Goal: Check status: Check status

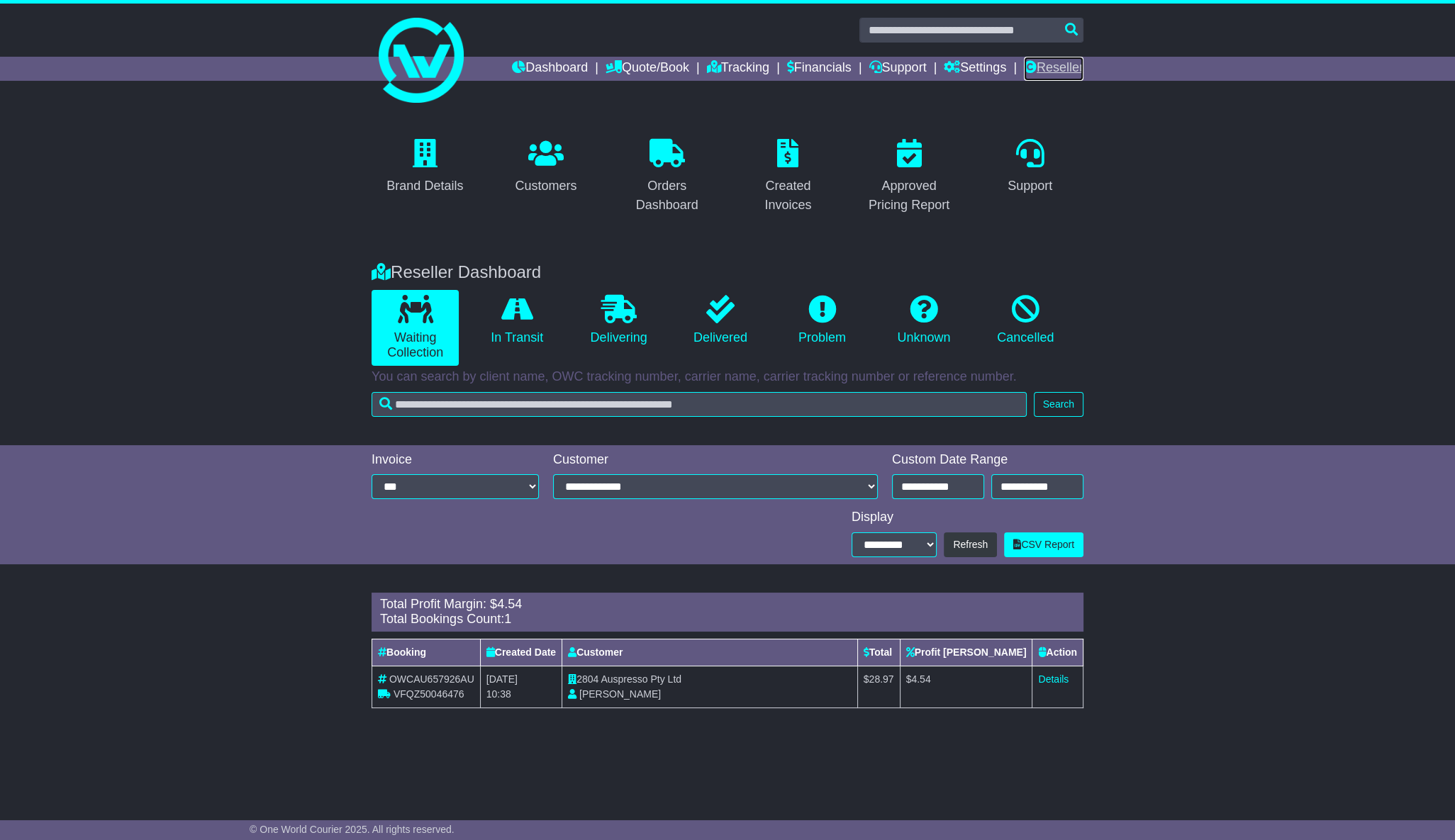
click at [1078, 64] on link "Reseller" at bounding box center [1054, 69] width 60 height 24
click at [539, 65] on link "Dashboard" at bounding box center [550, 69] width 76 height 24
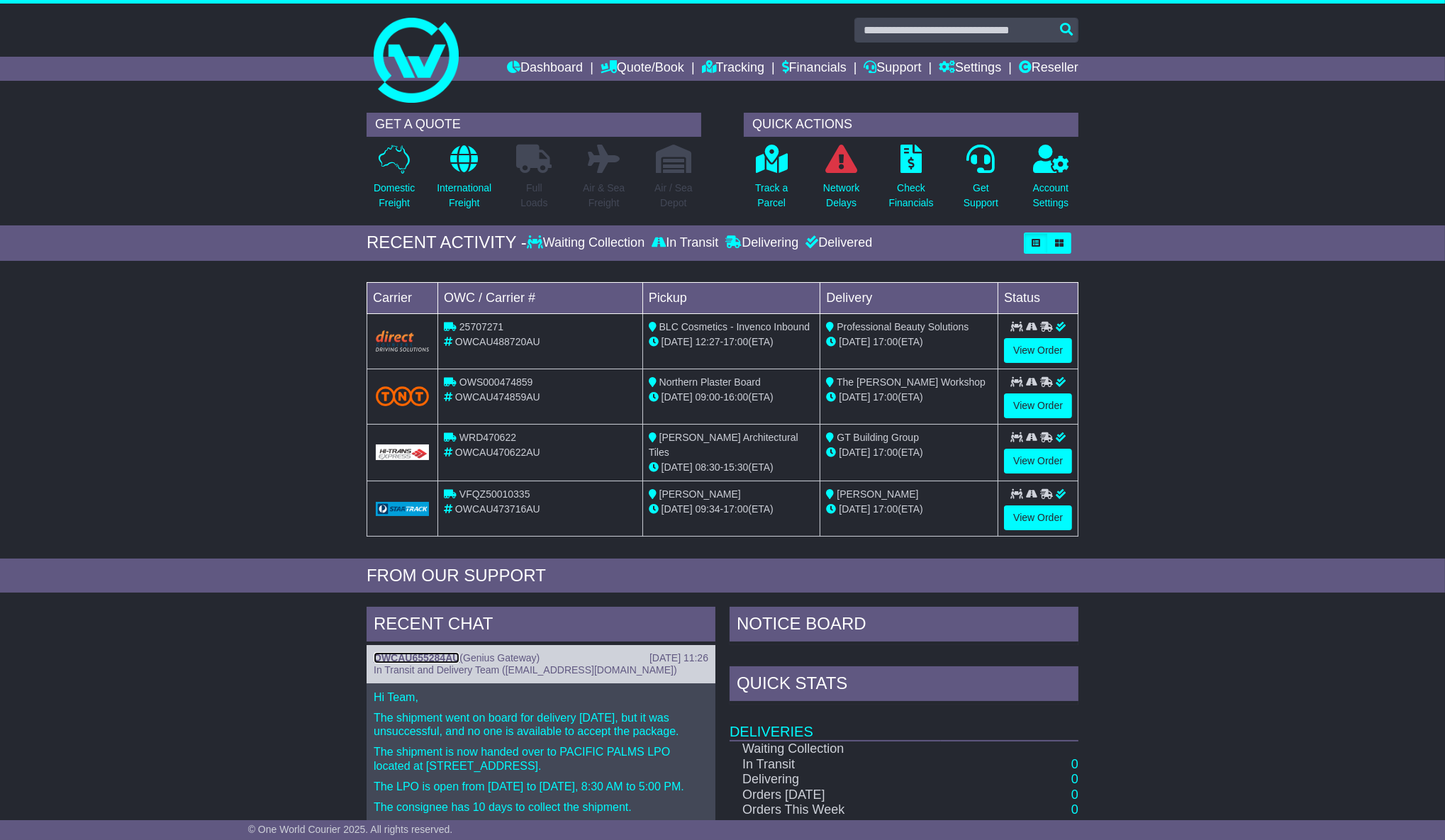
click at [411, 652] on link "OWCAU655284AU" at bounding box center [416, 657] width 86 height 11
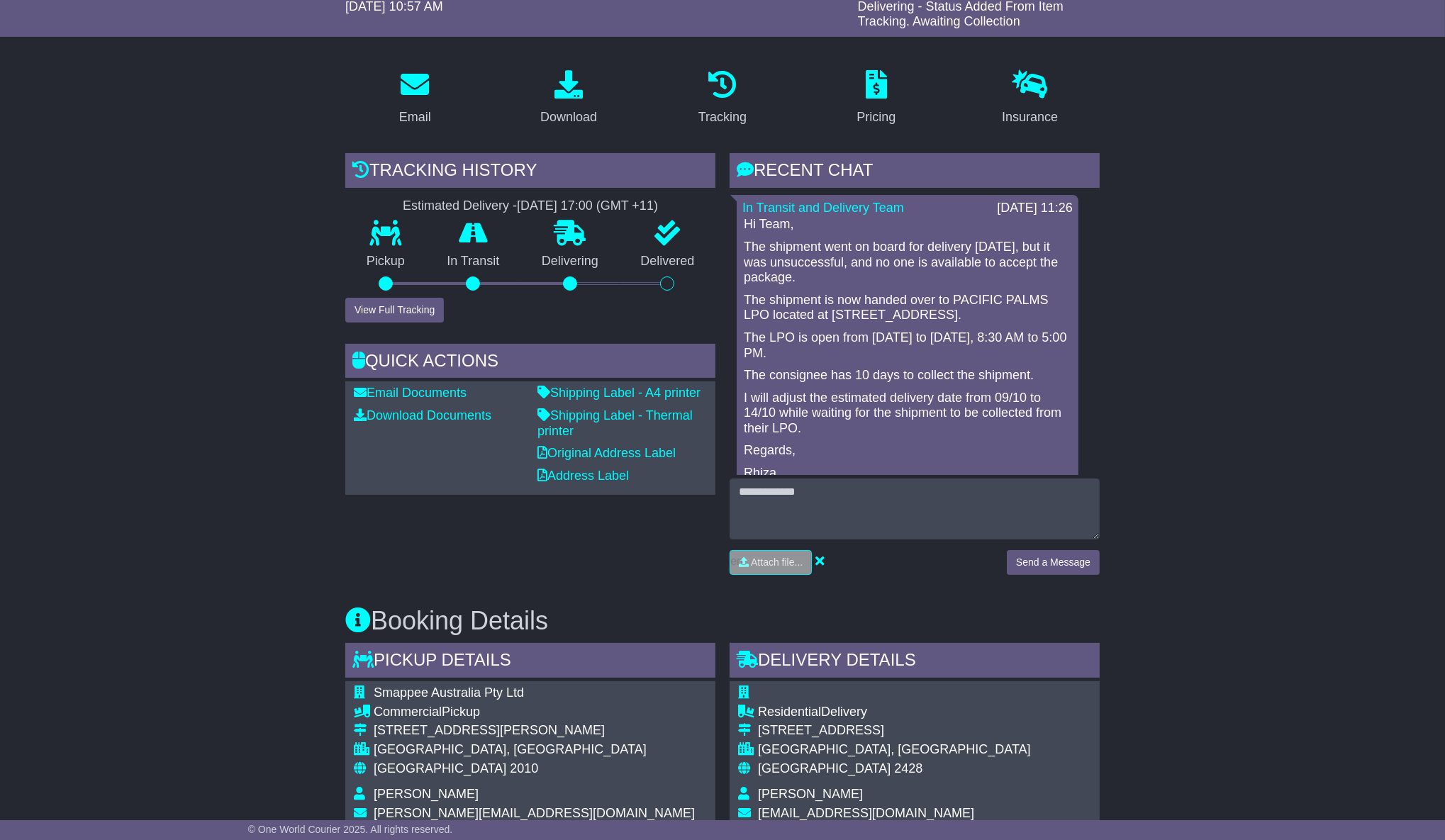
scroll to position [193, 0]
click at [369, 305] on button "View Full Tracking" at bounding box center [394, 308] width 99 height 25
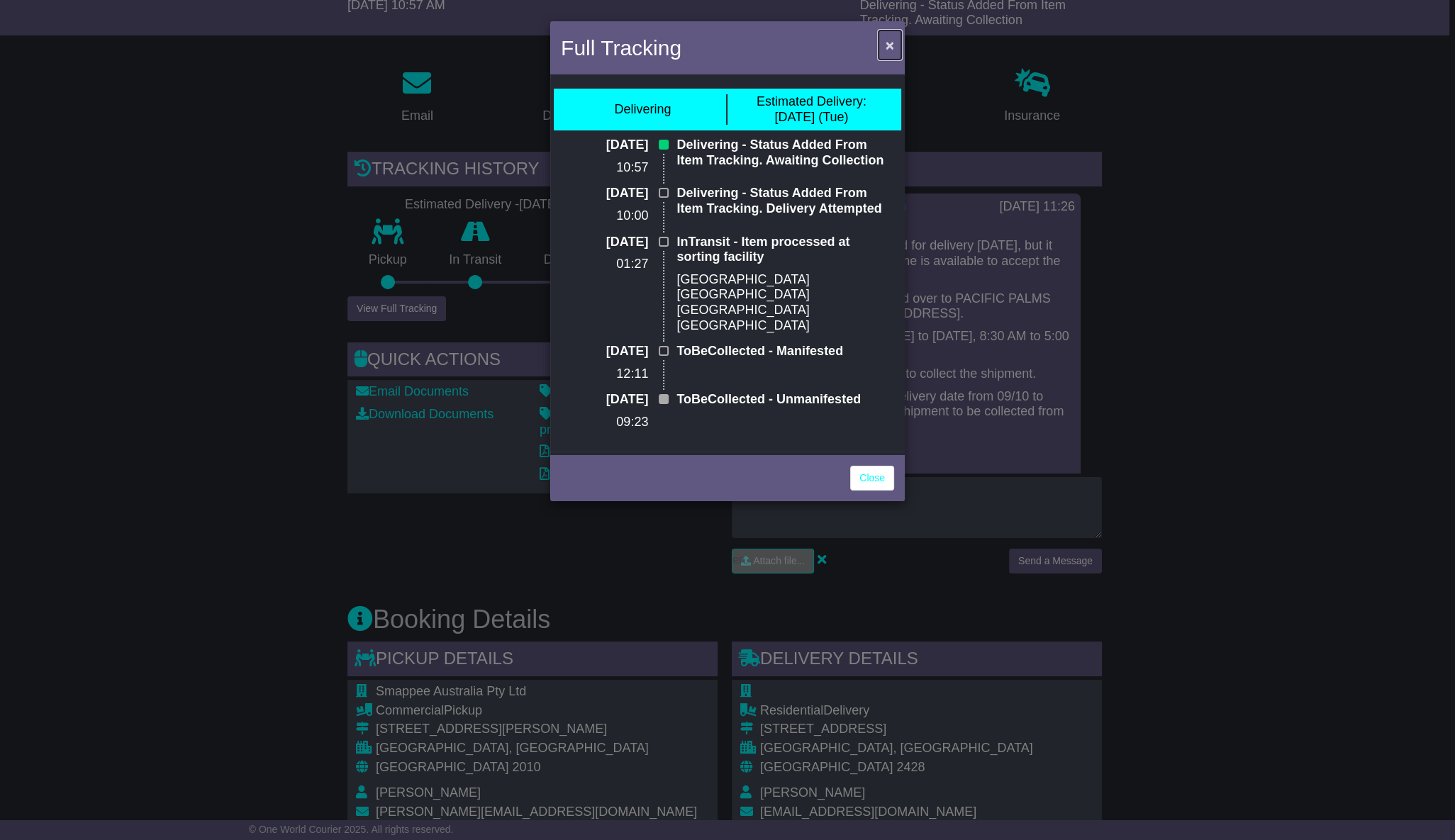
click at [886, 42] on span "×" at bounding box center [889, 45] width 9 height 16
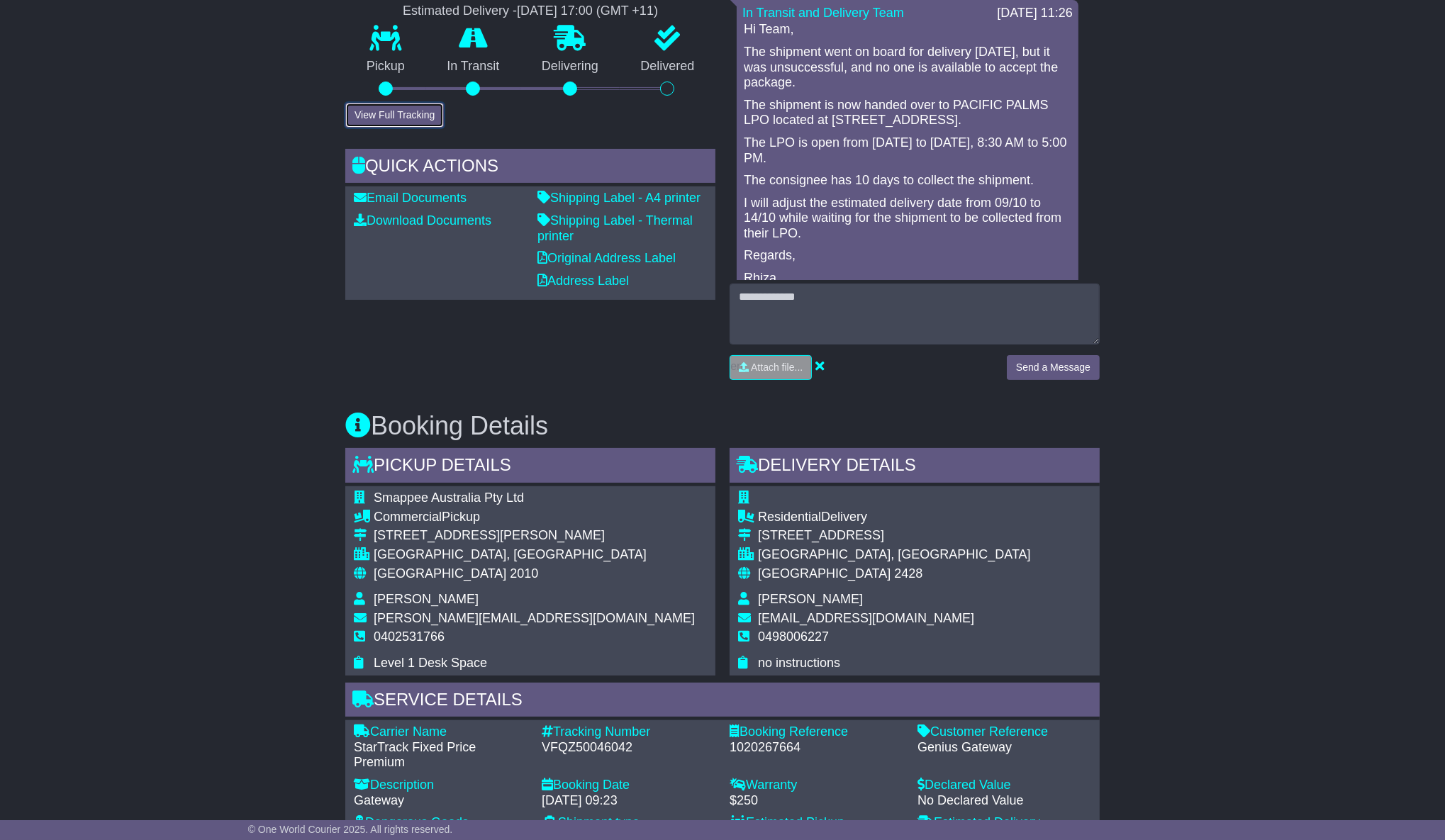
scroll to position [0, 0]
